Goal: Information Seeking & Learning: Learn about a topic

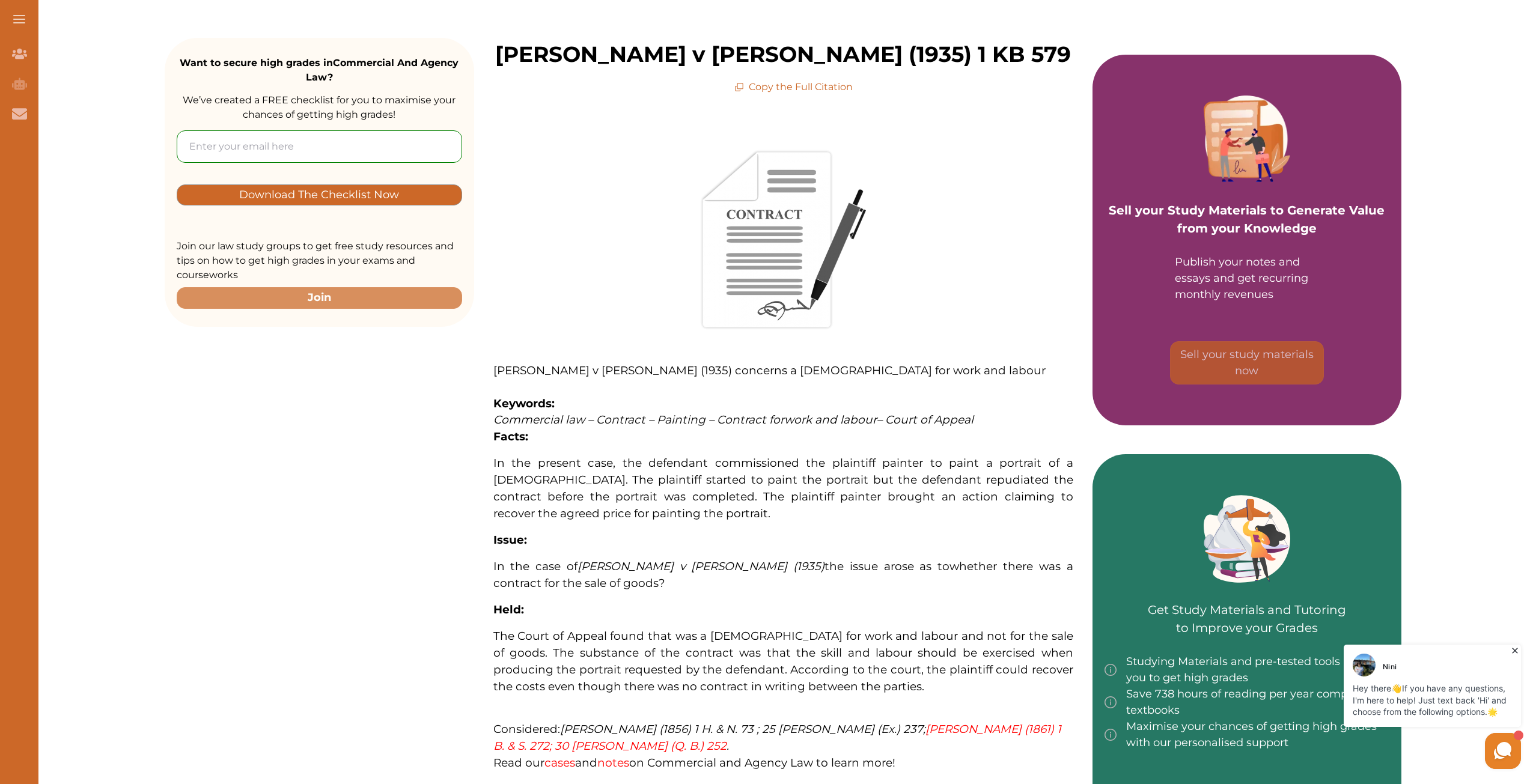
scroll to position [361, 0]
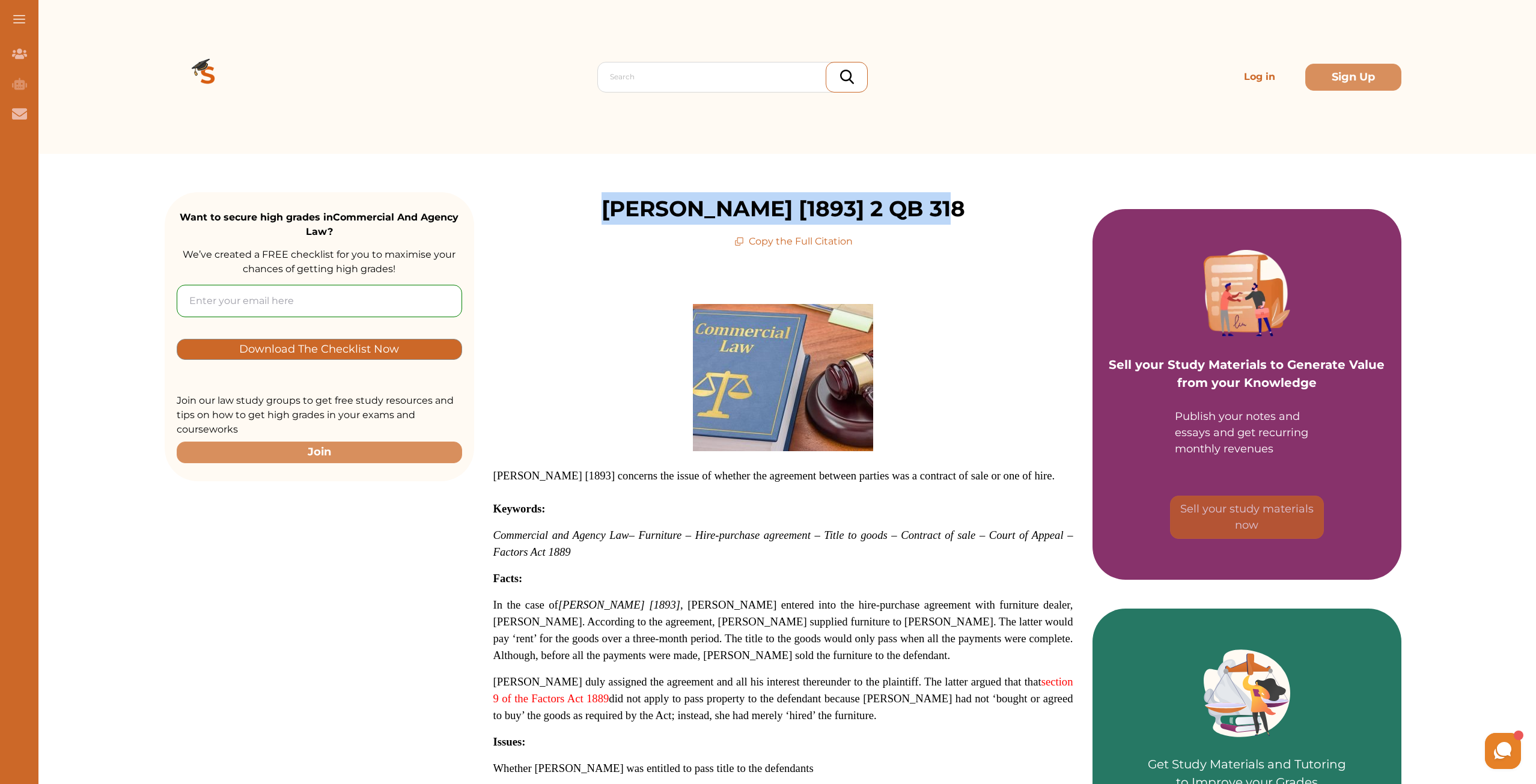
drag, startPoint x: 933, startPoint y: 207, endPoint x: 556, endPoint y: 181, distance: 377.9
click at [556, 181] on div "Want to secure high grades in Commercial And Agency Law ? We’ve created a FREE …" at bounding box center [783, 669] width 1237 height 1031
copy p "[PERSON_NAME] [1893] 2 QB 318"
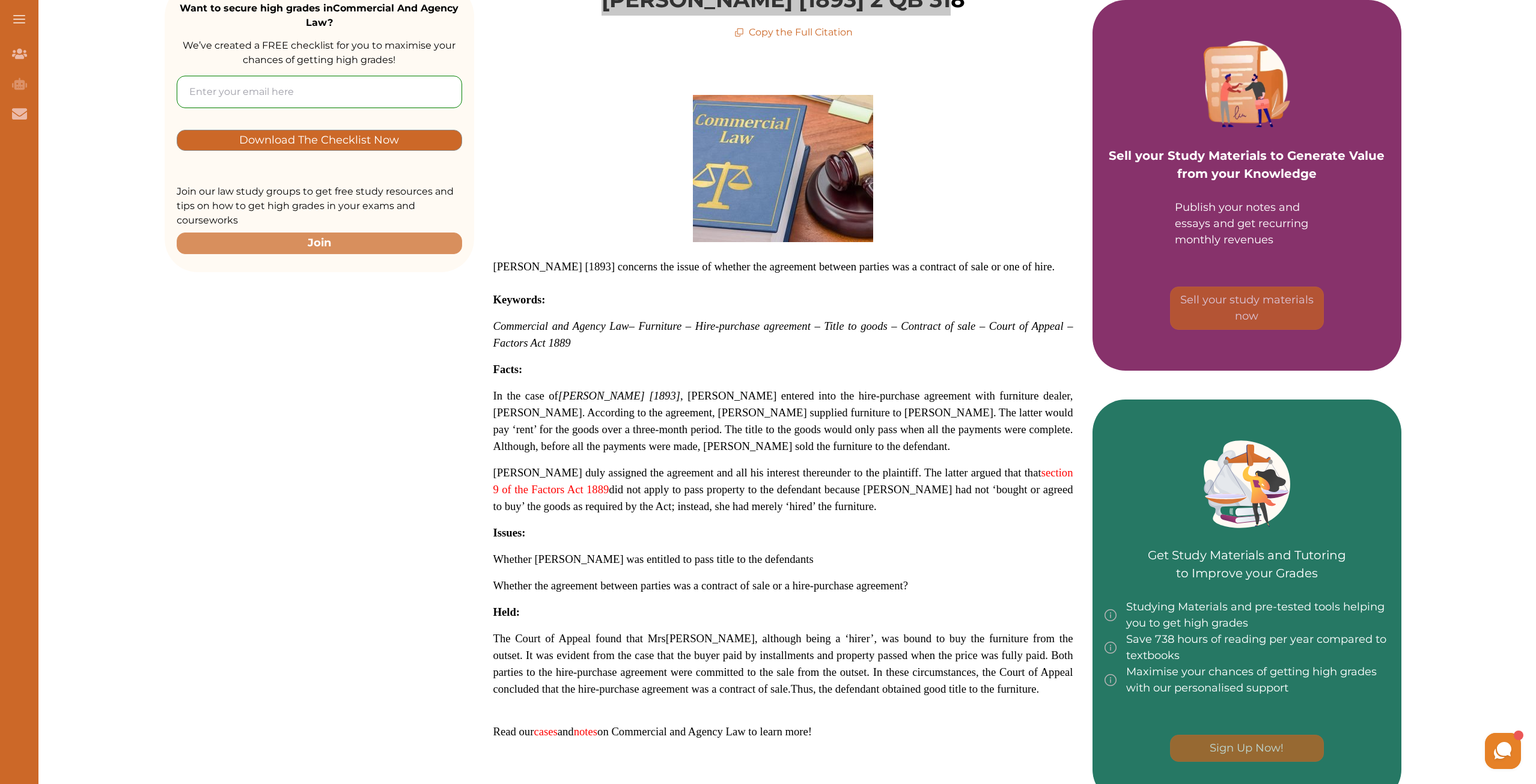
scroll to position [241, 0]
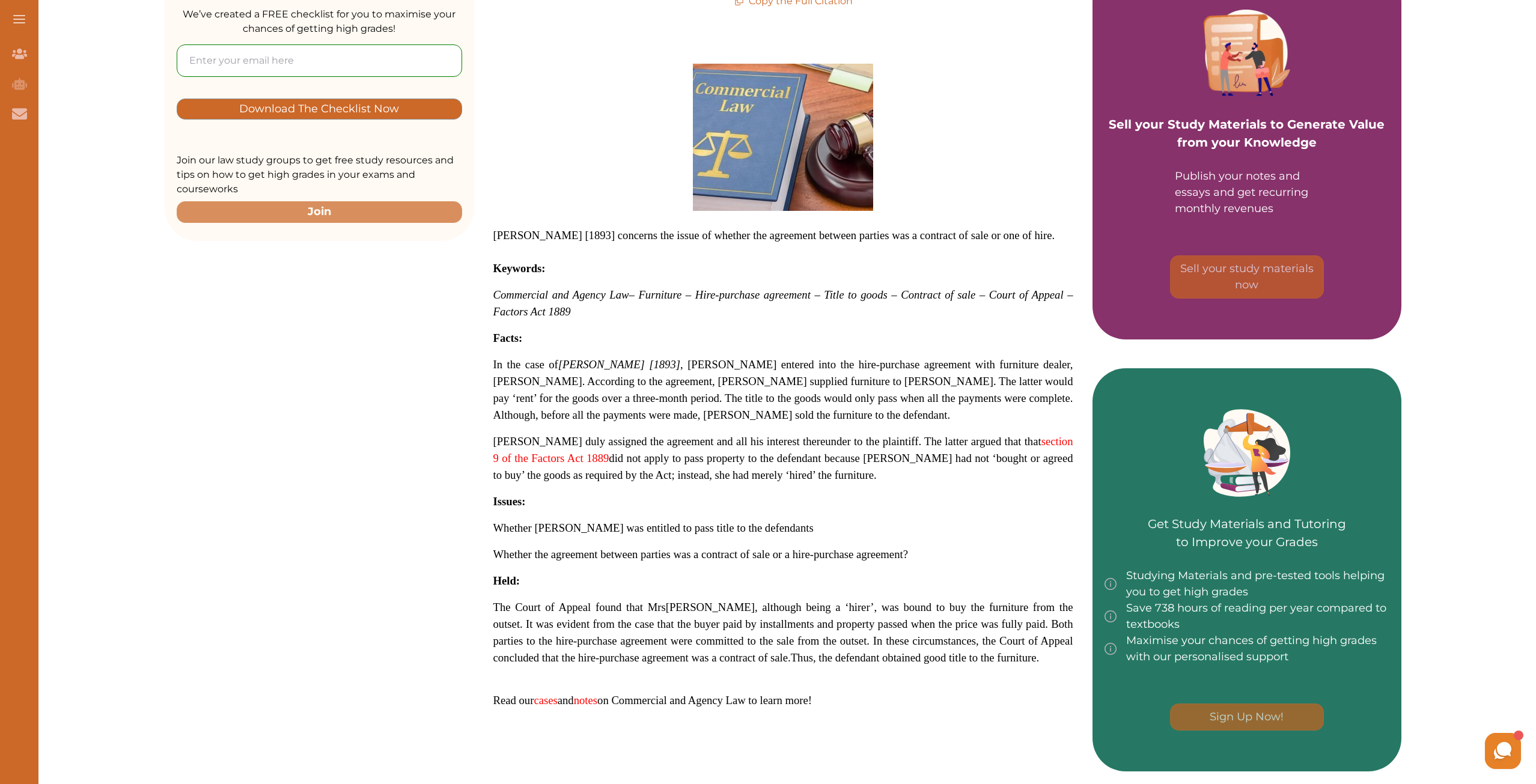
drag, startPoint x: 782, startPoint y: 609, endPoint x: 800, endPoint y: 611, distance: 18.1
click at [800, 611] on span "[PERSON_NAME], although being a ‘hirer’, was bound to buy the furniture from th…" at bounding box center [783, 633] width 580 height 63
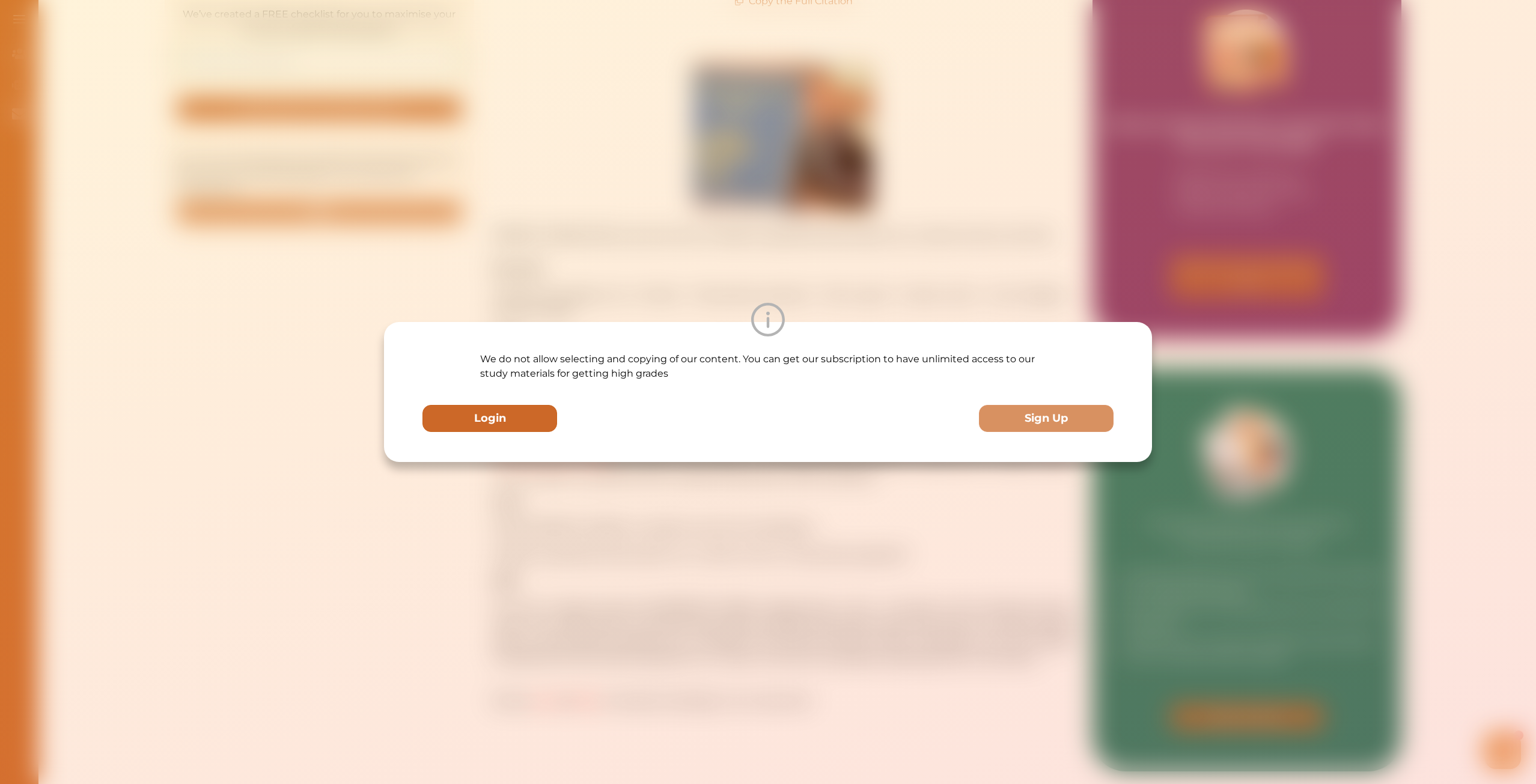
click at [548, 424] on button "Login" at bounding box center [490, 419] width 134 height 27
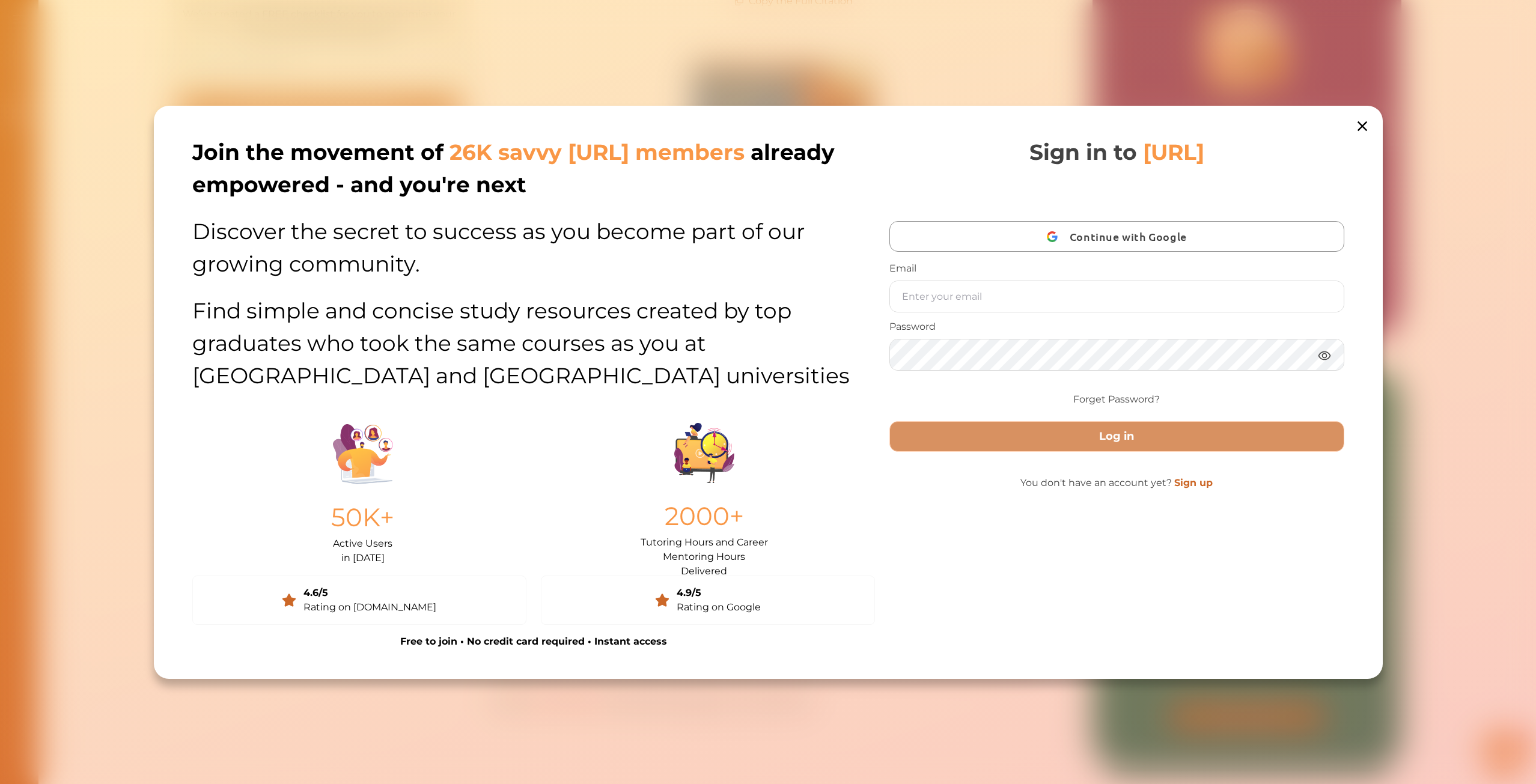
click at [1360, 128] on icon at bounding box center [1362, 127] width 17 height 17
